Goal: Task Accomplishment & Management: Manage account settings

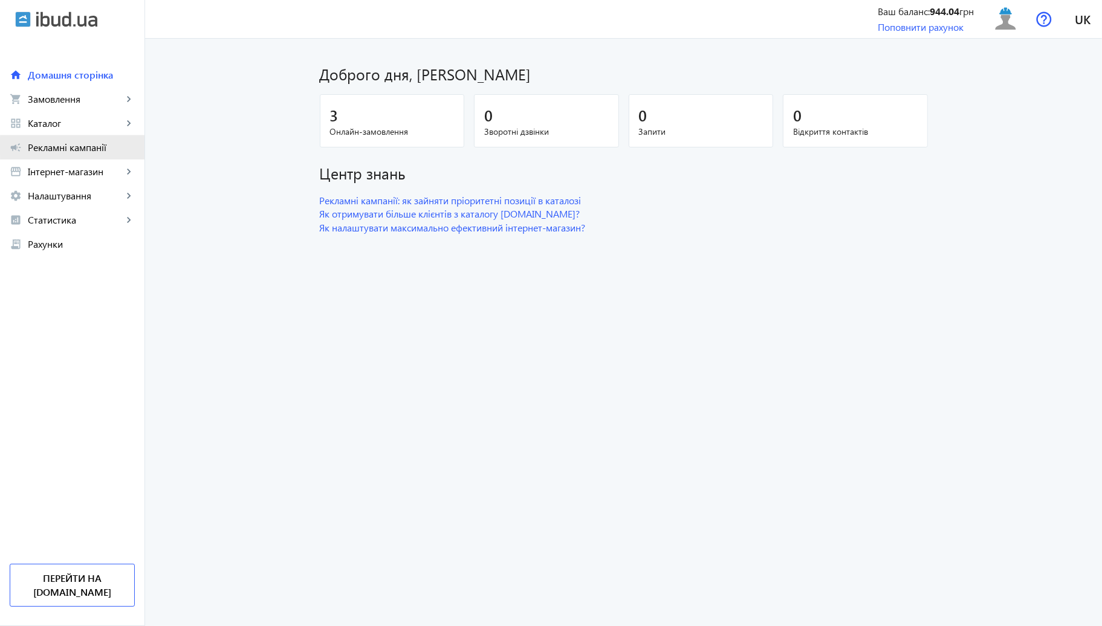
click at [77, 146] on span "Рекламні кампанії" at bounding box center [81, 147] width 107 height 12
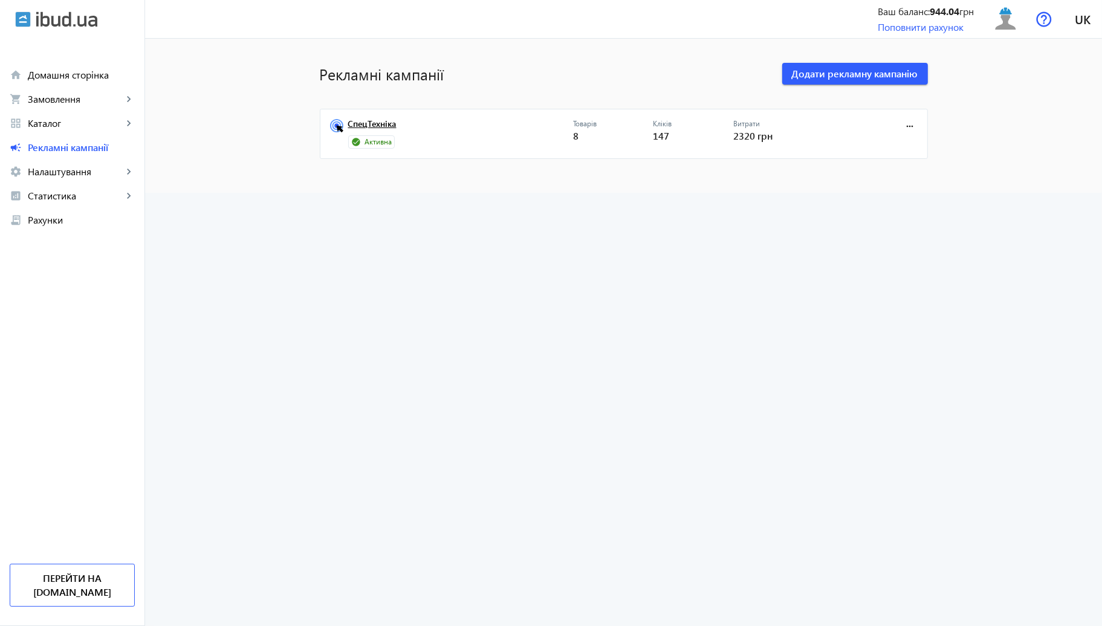
click at [360, 121] on link "СпецТехніка" at bounding box center [460, 127] width 225 height 17
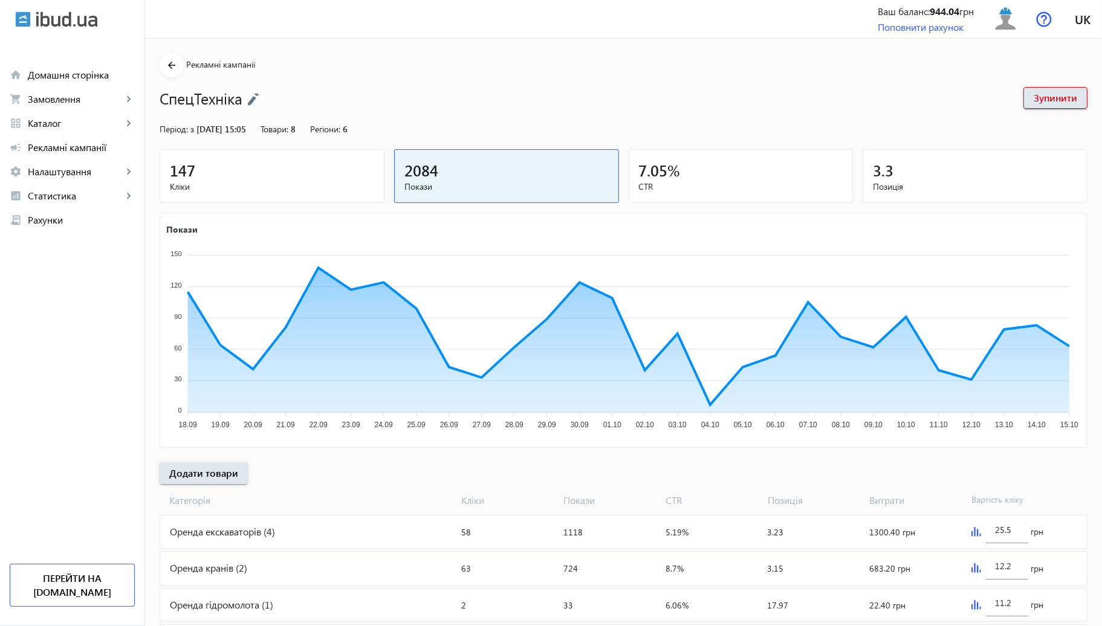
click at [282, 179] on div "147" at bounding box center [272, 170] width 204 height 21
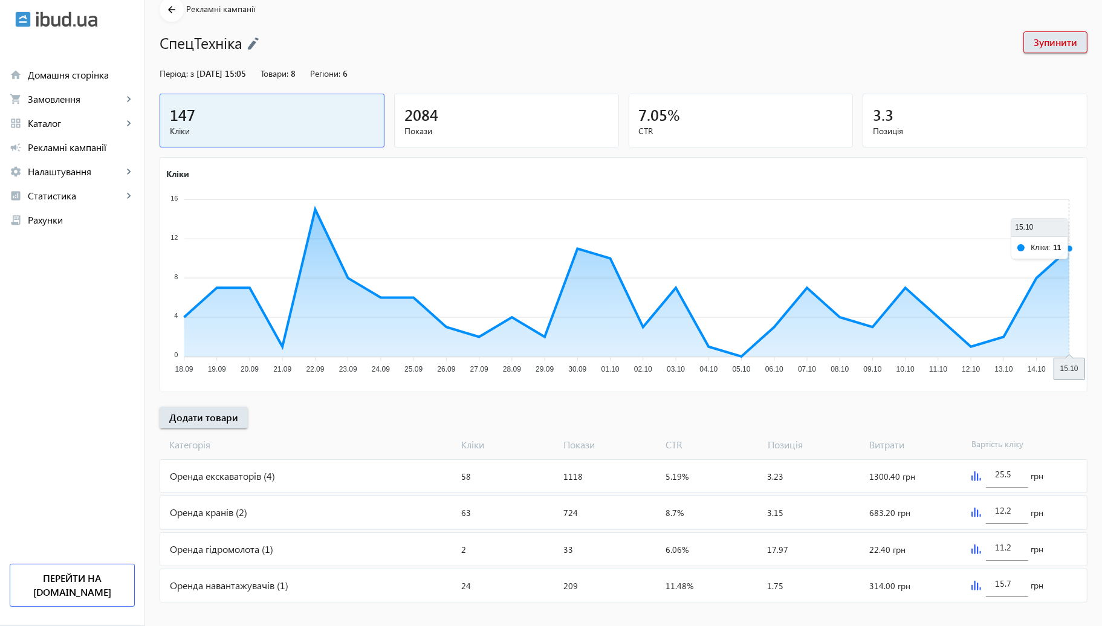
scroll to position [60, 0]
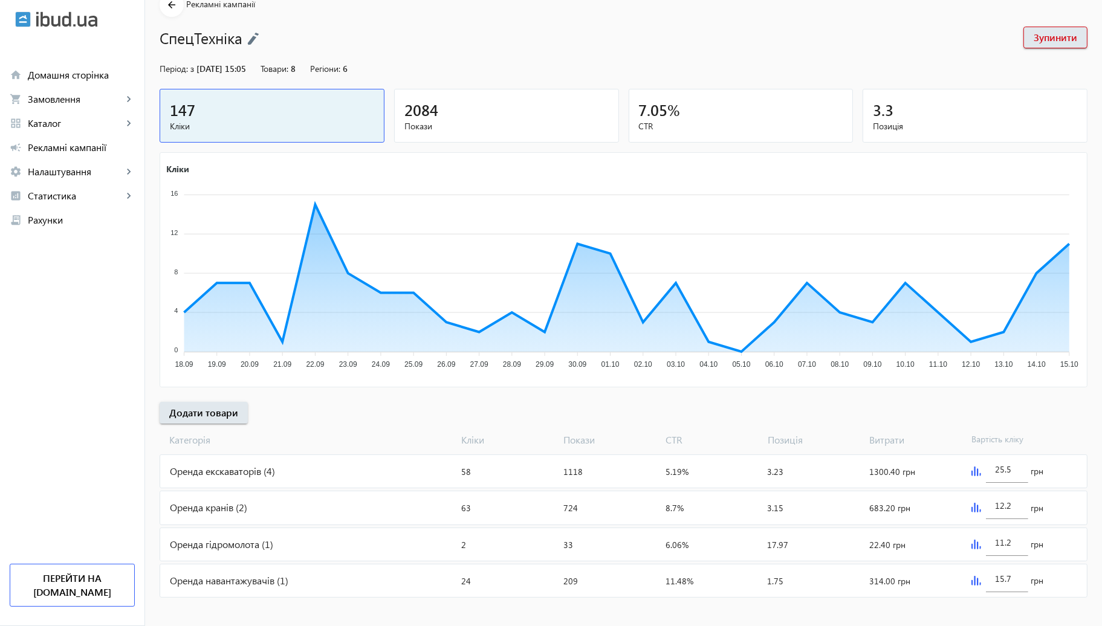
click at [967, 506] on div "12.2 грн" at bounding box center [1026, 507] width 120 height 33
click at [971, 506] on img at bounding box center [976, 508] width 10 height 10
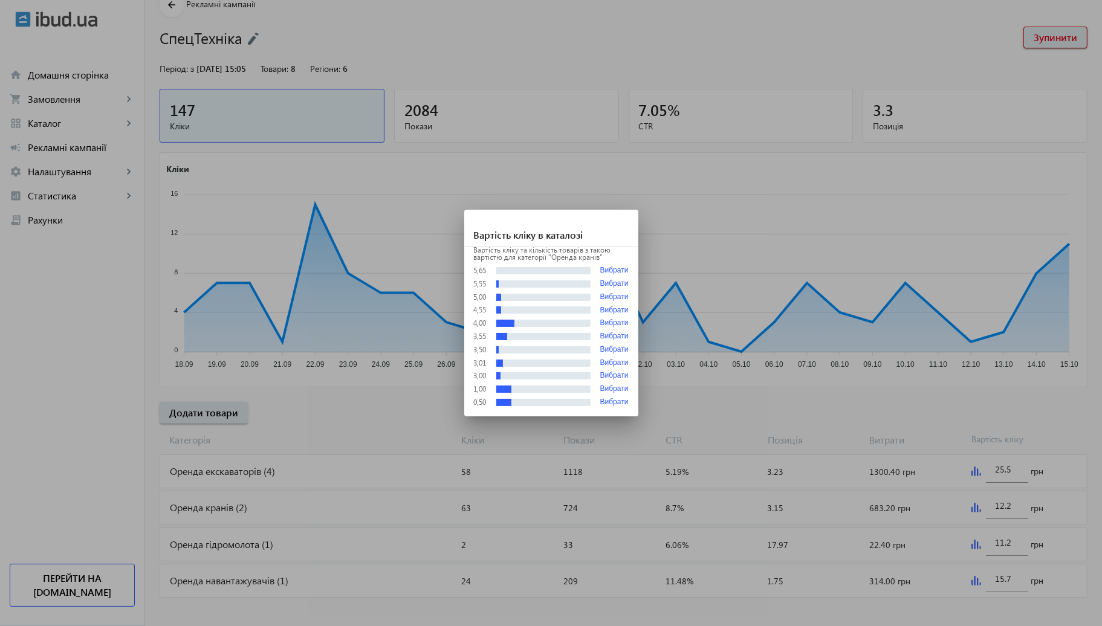
scroll to position [0, 0]
click at [919, 372] on div at bounding box center [551, 313] width 1102 height 626
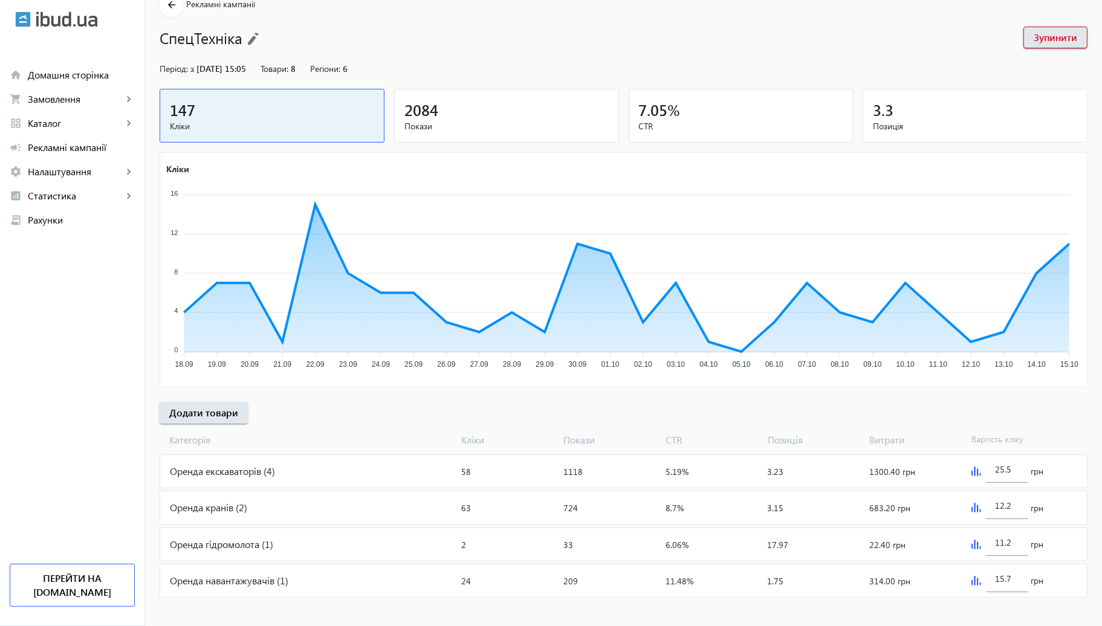
click at [977, 474] on img at bounding box center [976, 472] width 10 height 10
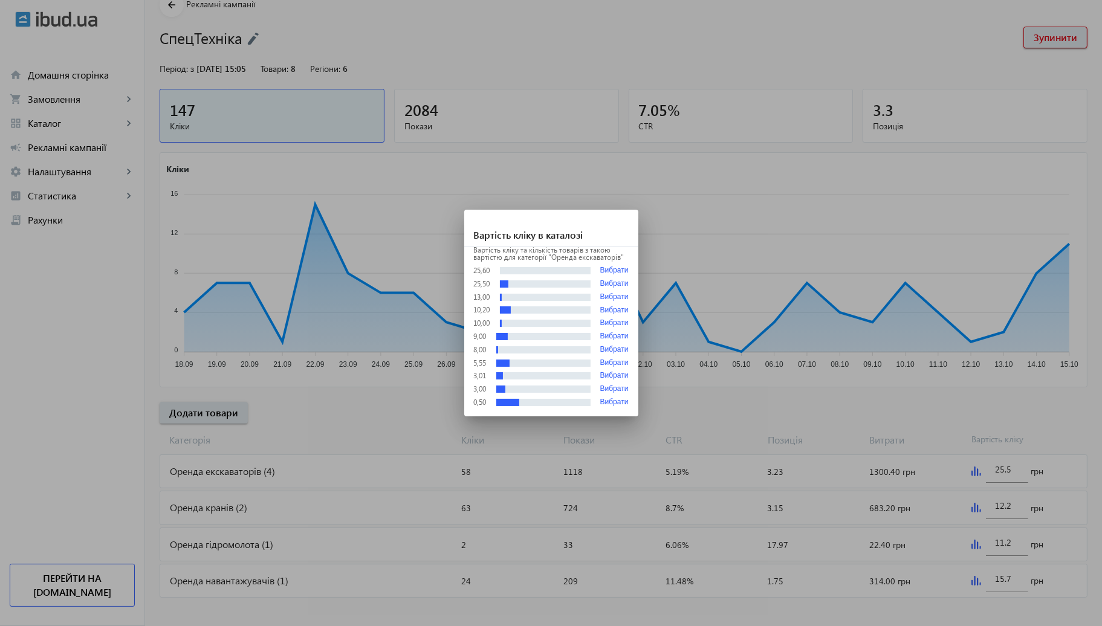
scroll to position [0, 0]
click at [916, 407] on div at bounding box center [551, 313] width 1102 height 626
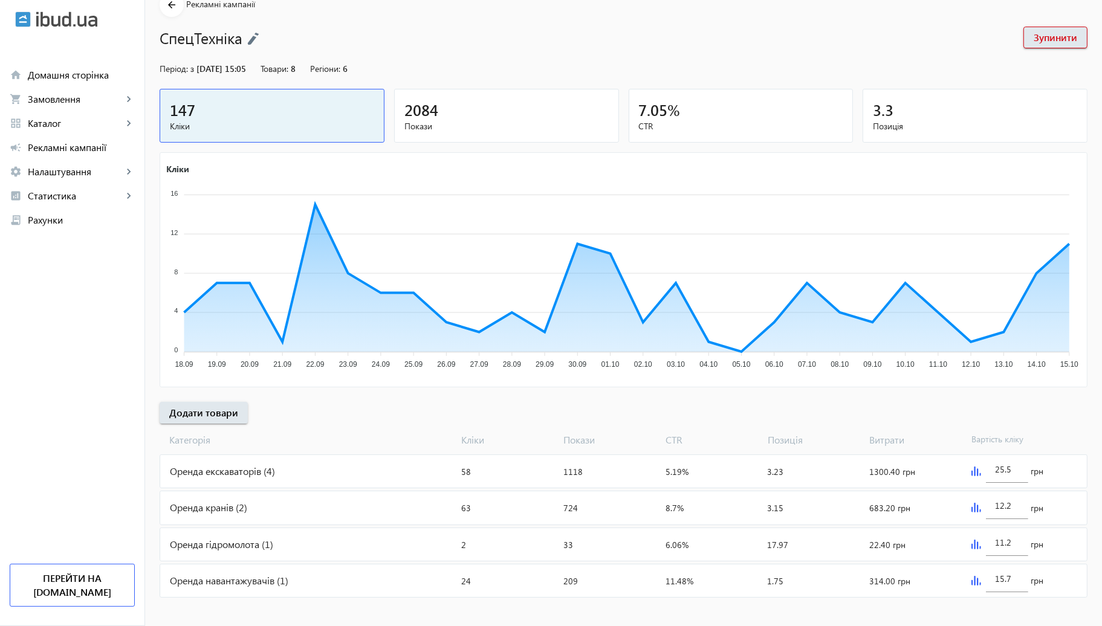
scroll to position [60, 0]
click at [975, 541] on img at bounding box center [976, 545] width 10 height 10
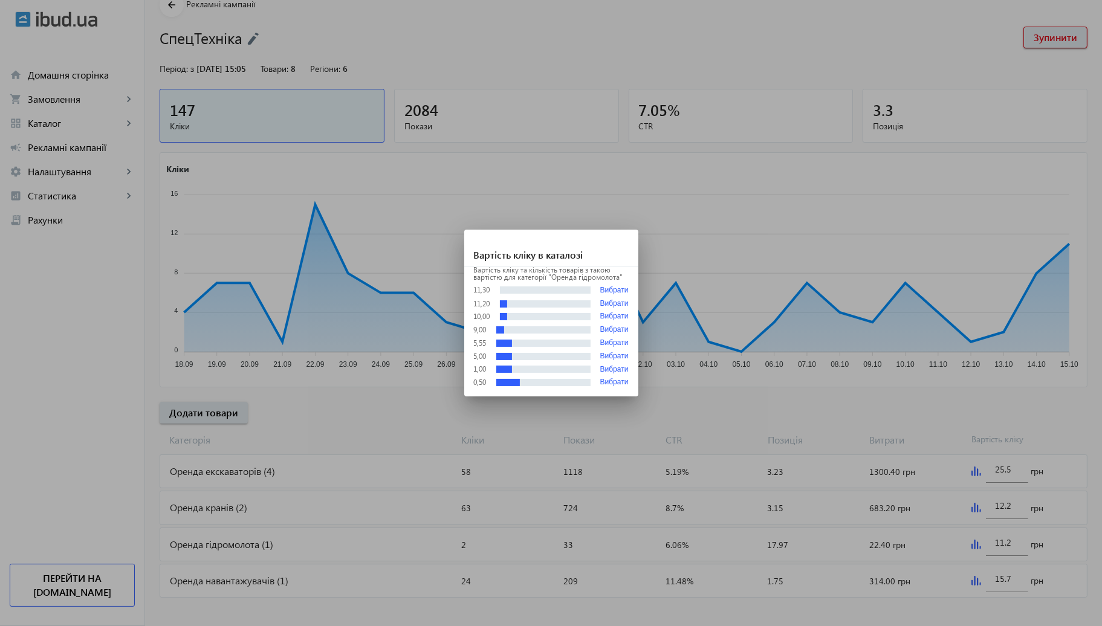
scroll to position [0, 0]
click at [913, 393] on div at bounding box center [551, 313] width 1102 height 626
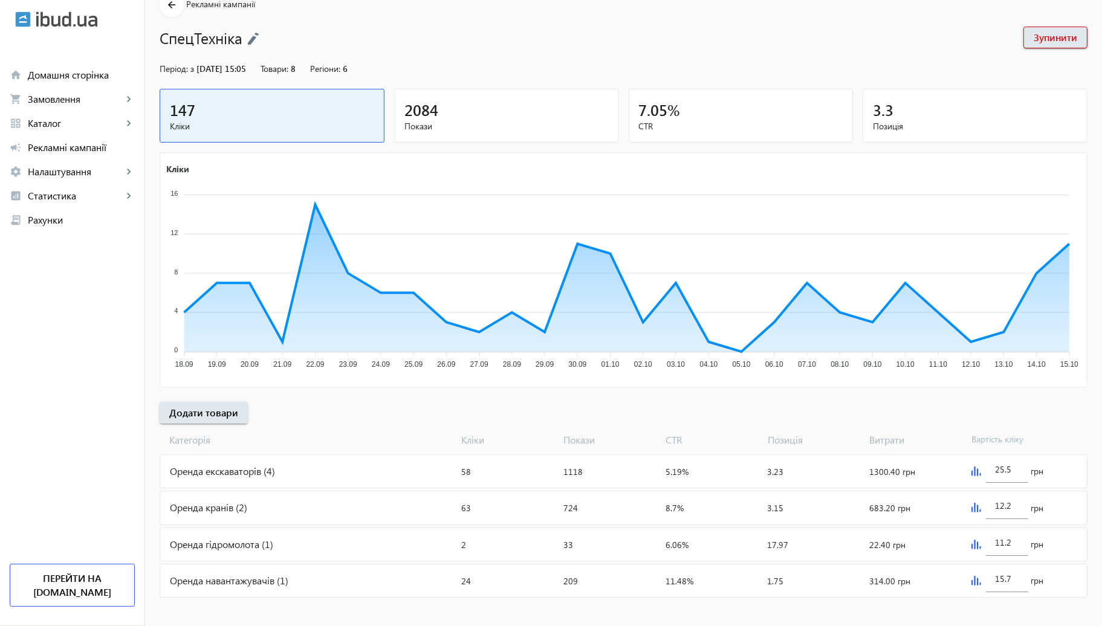
scroll to position [60, 0]
click at [254, 499] on div "Оренда кранів (2)" at bounding box center [308, 507] width 297 height 33
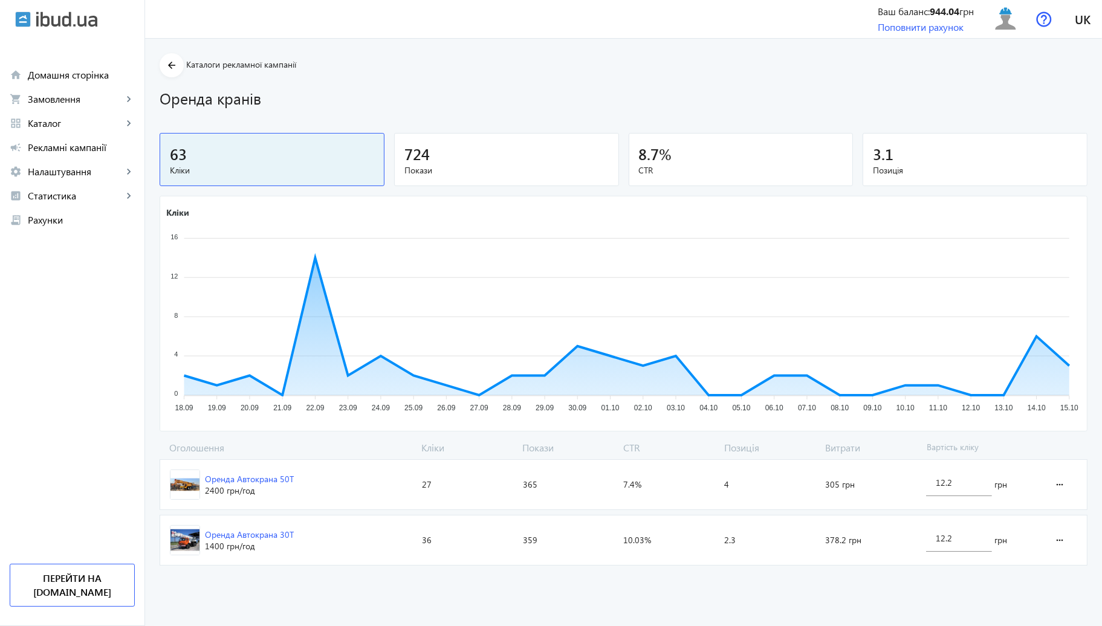
click at [365, 496] on span "Оренда Автокрана 50Т 2400 грн /год" at bounding box center [288, 485] width 257 height 50
